Goal: Task Accomplishment & Management: Complete application form

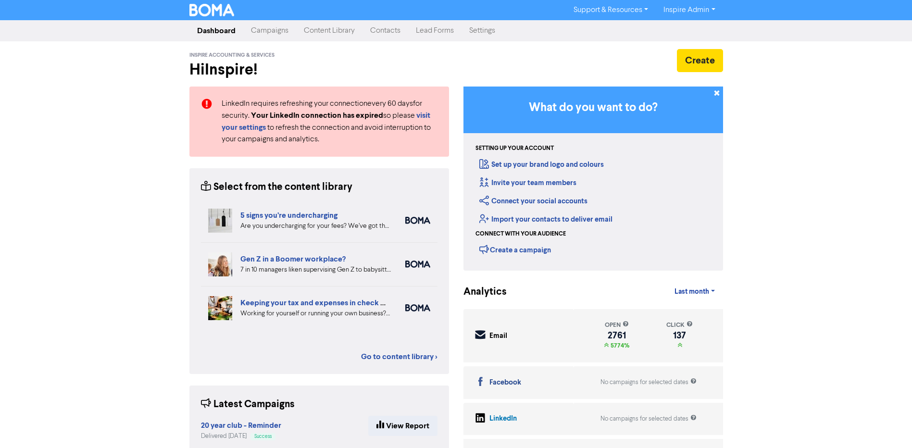
click at [395, 29] on link "Contacts" at bounding box center [385, 30] width 46 height 19
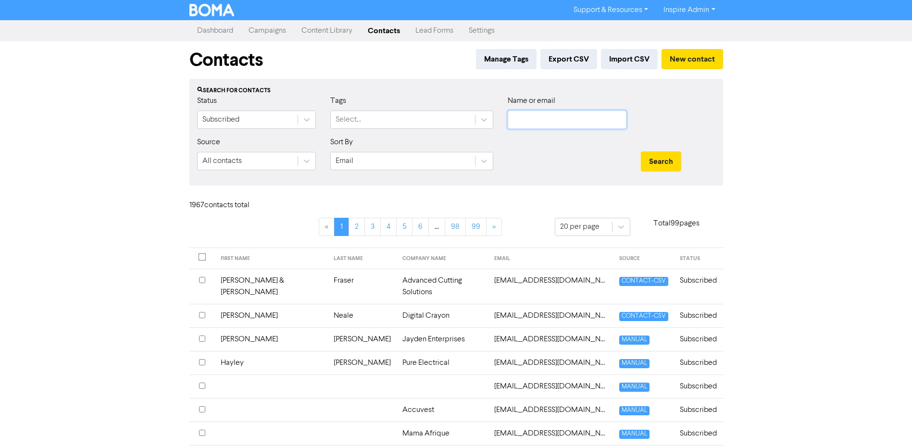
click at [551, 120] on input "text" at bounding box center [567, 120] width 119 height 18
type input "minster"
click at [641, 151] on button "Search" at bounding box center [661, 161] width 40 height 20
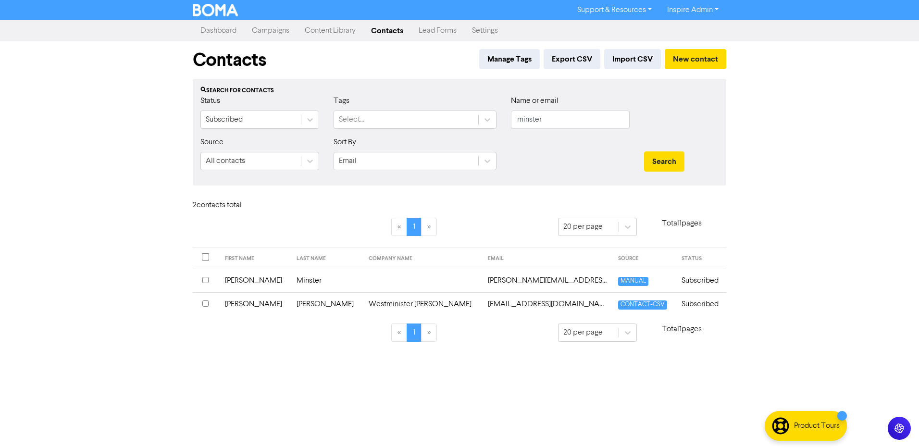
click at [482, 282] on td "[PERSON_NAME][EMAIL_ADDRESS][DOMAIN_NAME]" at bounding box center [547, 281] width 130 height 24
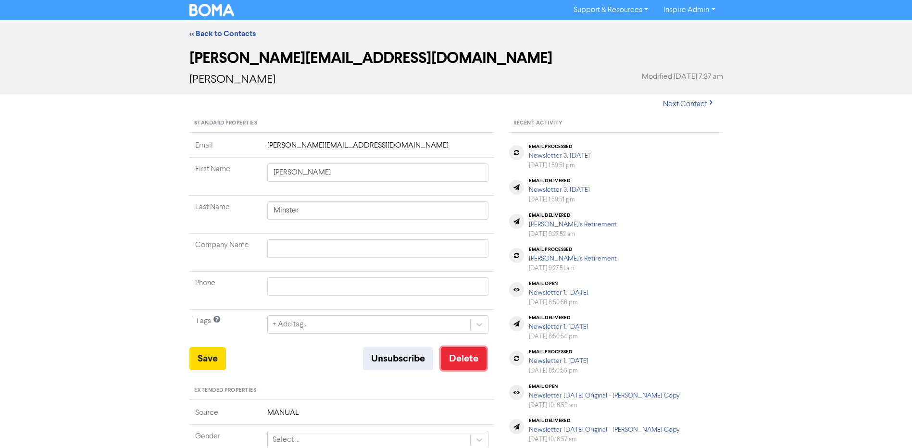
click at [451, 357] on button "Delete" at bounding box center [464, 358] width 46 height 23
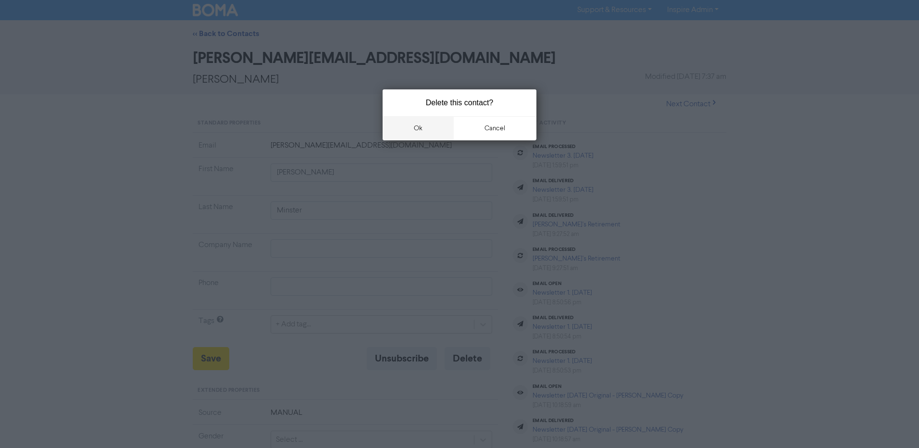
click at [413, 126] on button "ok" at bounding box center [418, 128] width 71 height 24
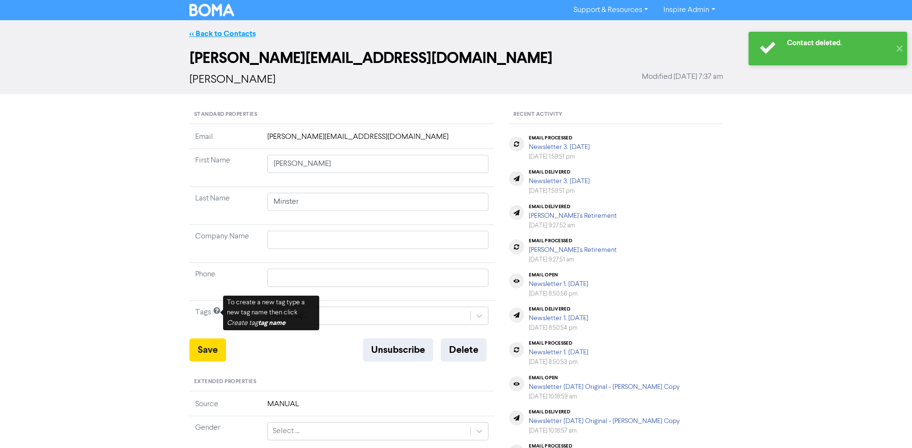
click at [238, 31] on link "<< Back to Contacts" at bounding box center [222, 34] width 66 height 10
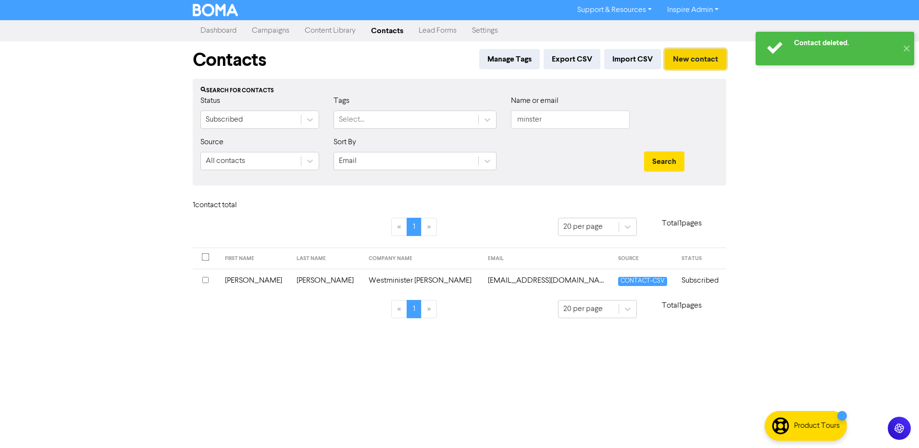
click at [693, 54] on button "New contact" at bounding box center [696, 59] width 62 height 20
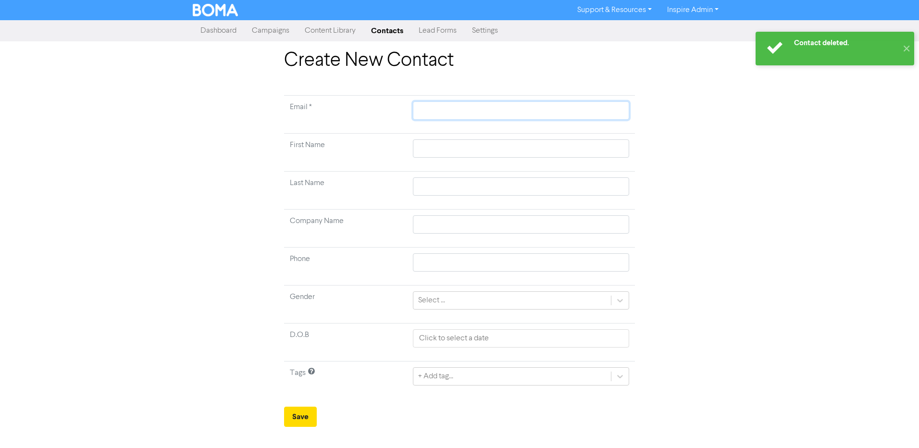
click at [449, 112] on input "text" at bounding box center [521, 110] width 216 height 18
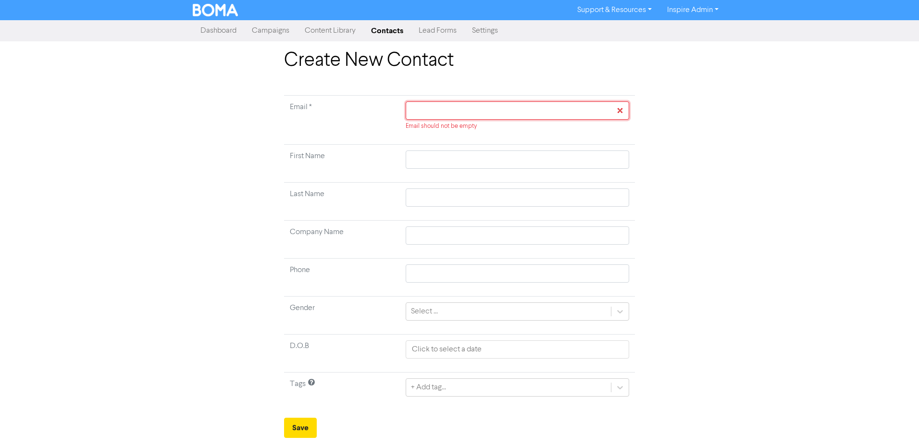
paste input "[PERSON_NAME][EMAIL_ADDRESS][PERSON_NAME][DOMAIN_NAME]"
type input "[PERSON_NAME][EMAIL_ADDRESS][PERSON_NAME][DOMAIN_NAME]"
click at [431, 159] on input "text" at bounding box center [518, 159] width 224 height 18
click at [410, 112] on input "[PERSON_NAME][EMAIL_ADDRESS][PERSON_NAME][DOMAIN_NAME]" at bounding box center [518, 110] width 224 height 18
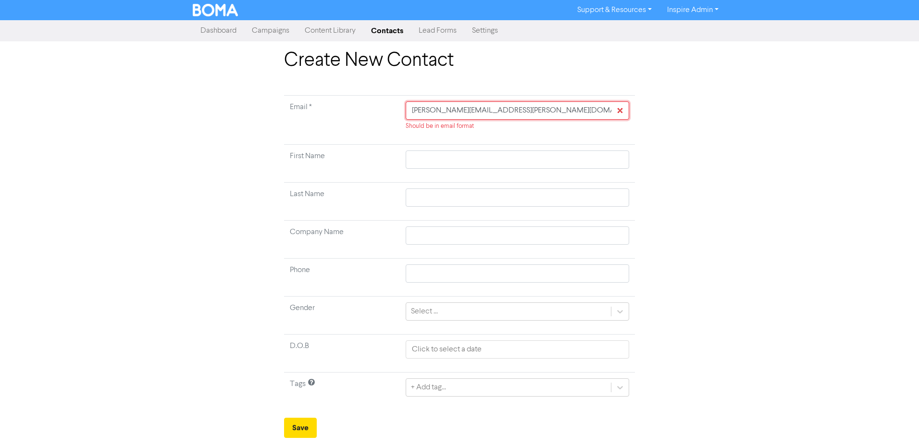
click at [503, 112] on input "[PERSON_NAME][EMAIL_ADDRESS][PERSON_NAME][DOMAIN_NAME]" at bounding box center [518, 110] width 224 height 18
type input "[PERSON_NAME][EMAIL_ADDRESS][PERSON_NAME][DOMAIN_NAME]"
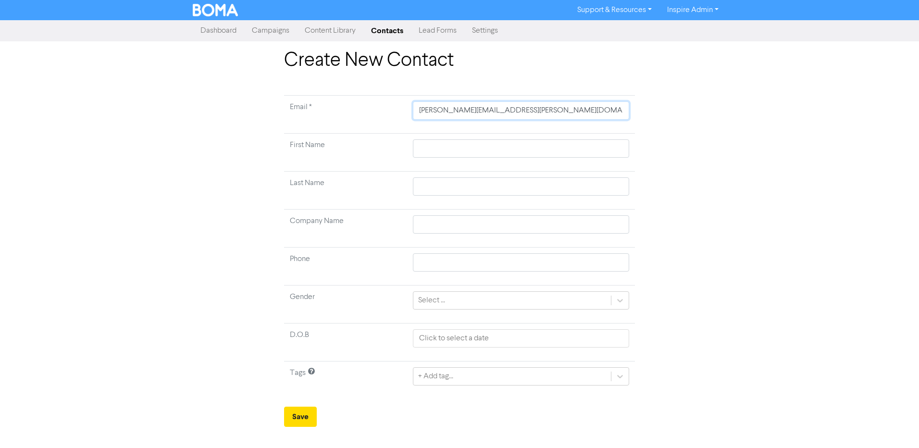
type input "[PERSON_NAME]@[PERSON_NAME].net.a"
type input "[PERSON_NAME][EMAIL_ADDRESS][PERSON_NAME][DOMAIN_NAME]"
click at [463, 150] on input "text" at bounding box center [521, 148] width 216 height 18
type input "L"
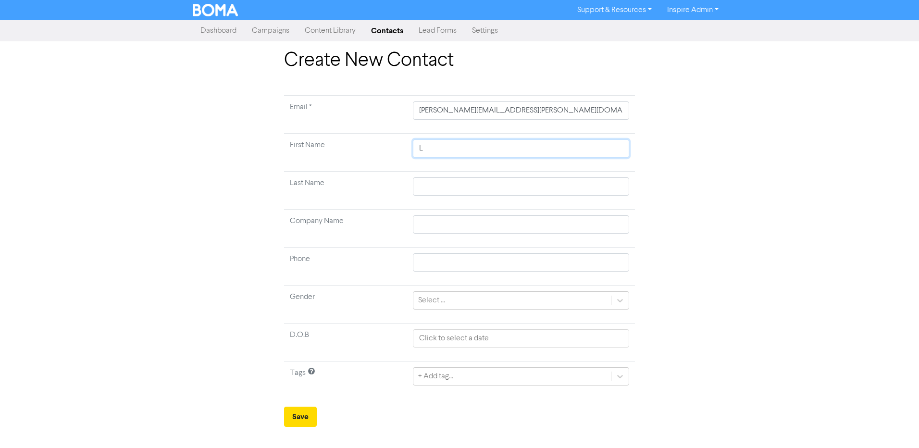
type input "Le"
type input "Lei"
type input "[PERSON_NAME]"
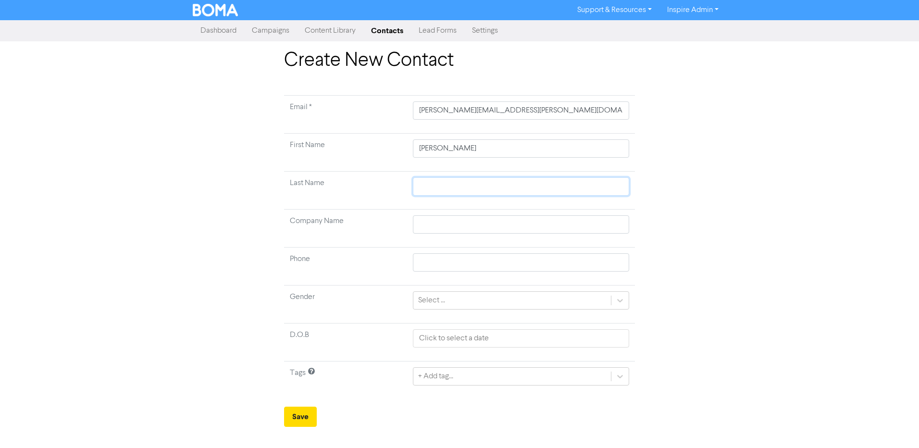
click at [450, 180] on input "text" at bounding box center [521, 186] width 216 height 18
type input "M"
type input "Mn"
type input "M"
type input "Mi"
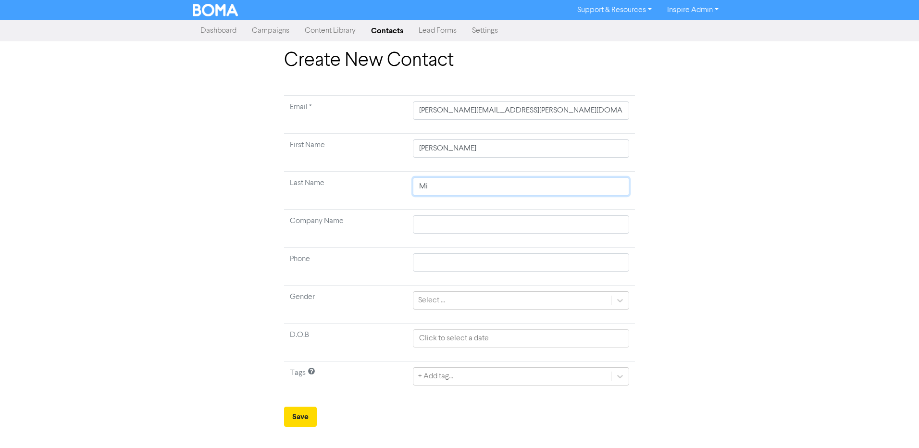
type input "Min"
type input "Mins"
type input "Minst"
type input "Minste"
type input "Minster"
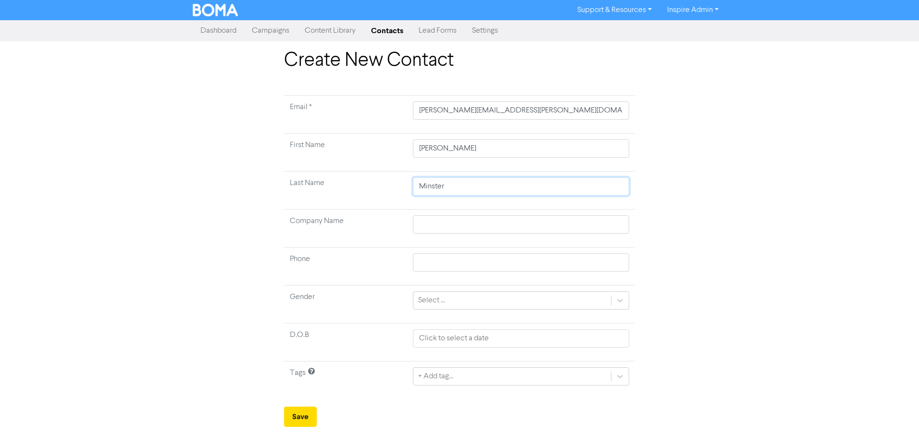
type input "Minster"
click at [285, 403] on form "Email * [PERSON_NAME][EMAIL_ADDRESS][PERSON_NAME][DOMAIN_NAME] First Name [PERS…" at bounding box center [459, 261] width 351 height 332
click at [293, 411] on button "Save" at bounding box center [300, 417] width 33 height 20
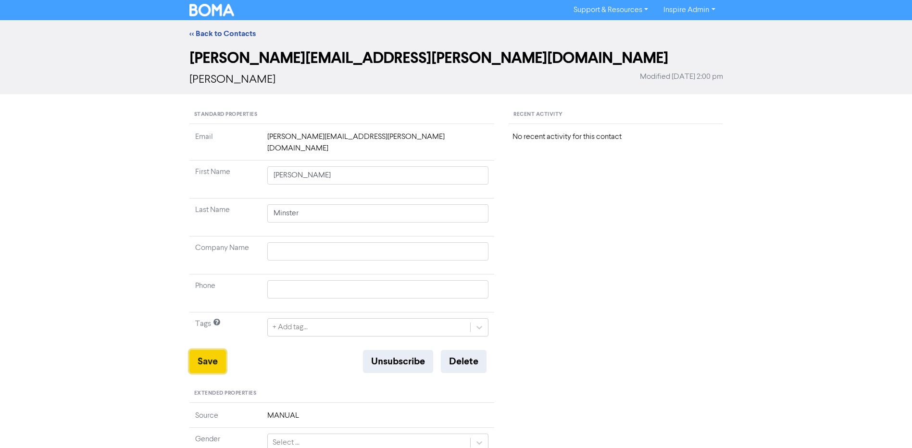
click at [222, 350] on button "Save" at bounding box center [207, 361] width 37 height 23
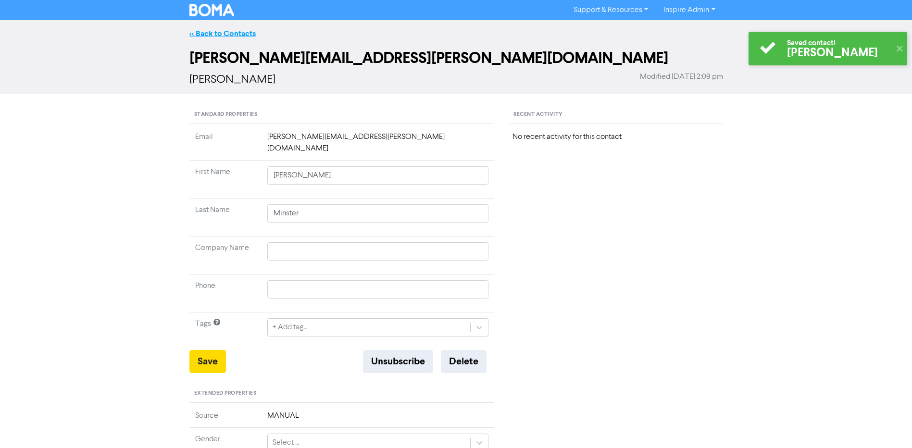
click at [197, 30] on link "<< Back to Contacts" at bounding box center [222, 34] width 66 height 10
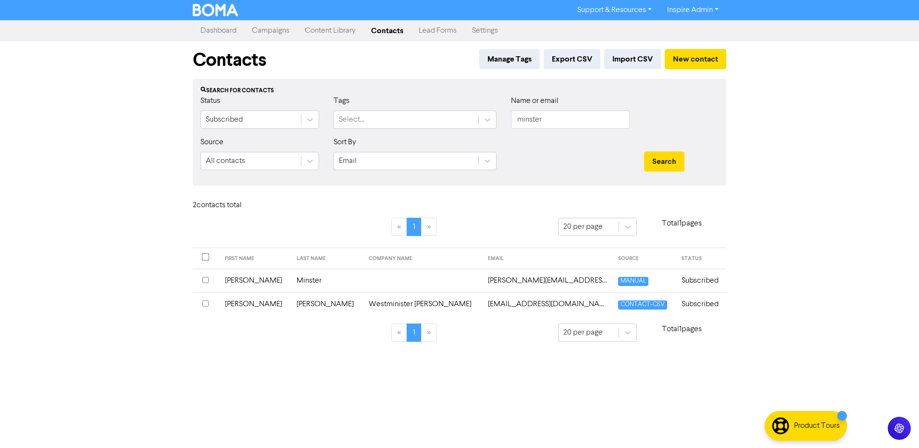
click at [278, 28] on link "Campaigns" at bounding box center [270, 30] width 53 height 19
